Goal: Use online tool/utility: Utilize a website feature to perform a specific function

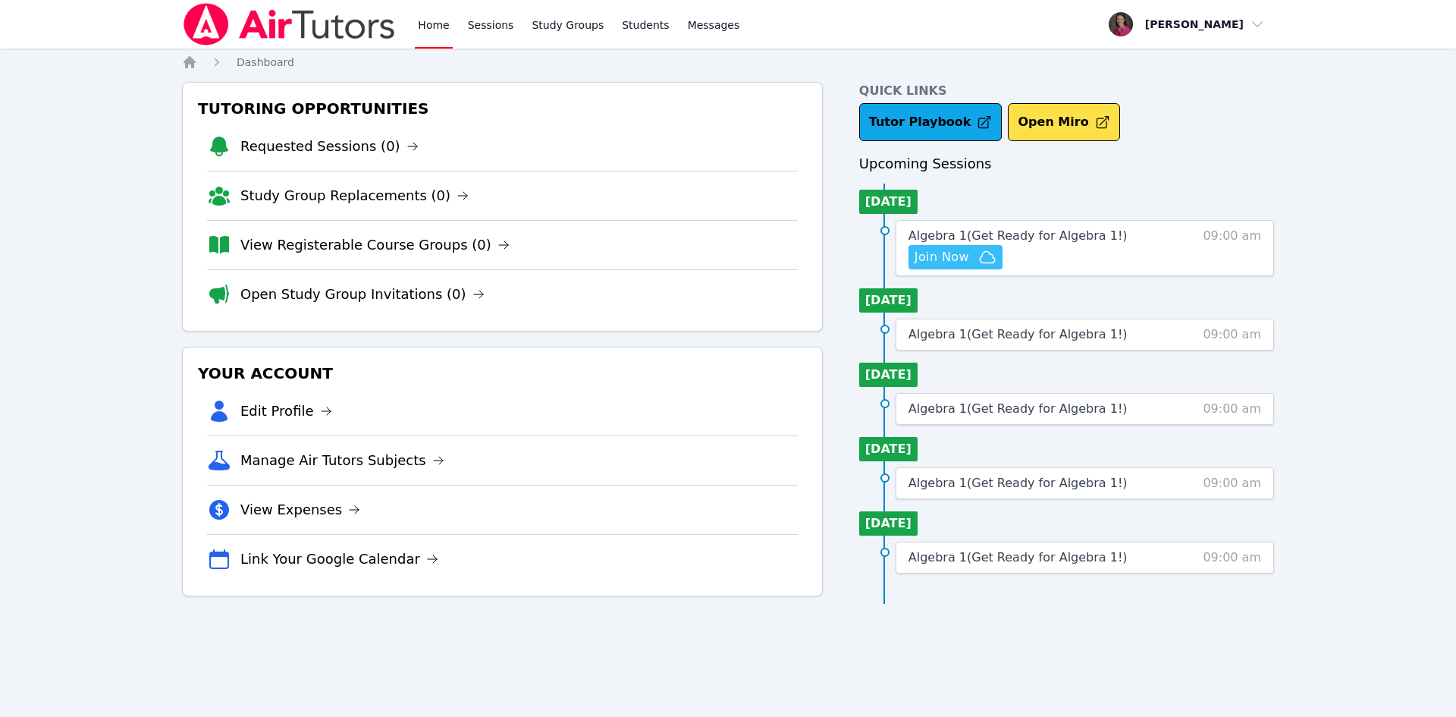
click at [978, 254] on icon "button" at bounding box center [987, 257] width 18 height 18
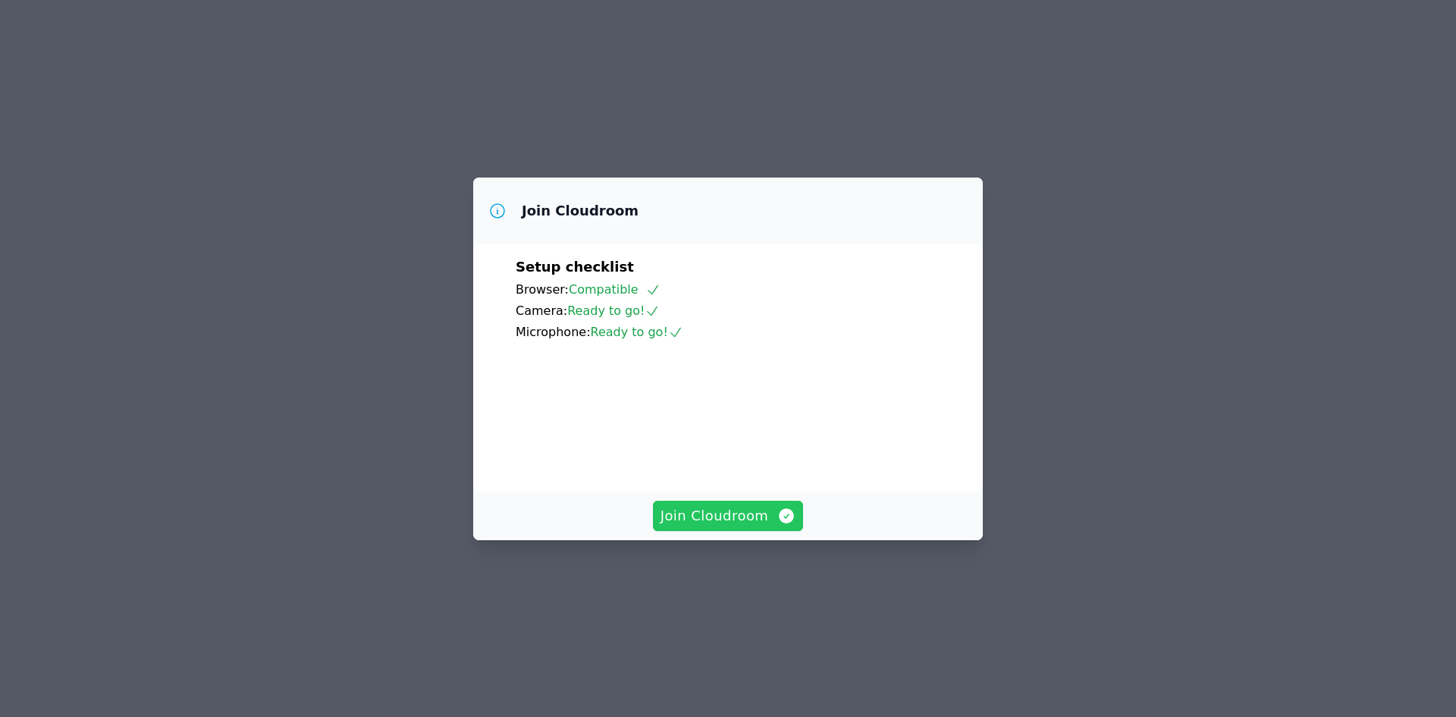
click at [738, 526] on span "Join Cloudroom" at bounding box center [728, 515] width 136 height 21
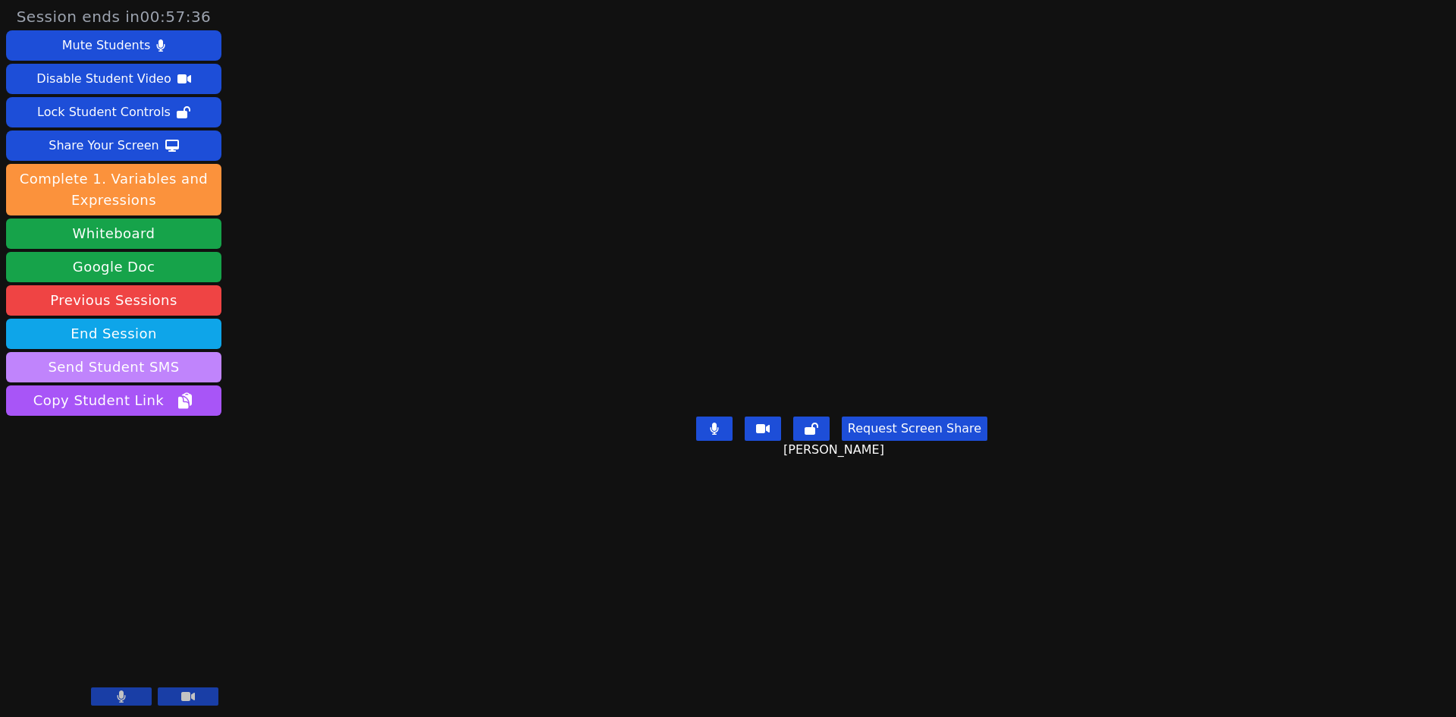
click at [180, 362] on button "Send Student SMS" at bounding box center [113, 367] width 215 height 30
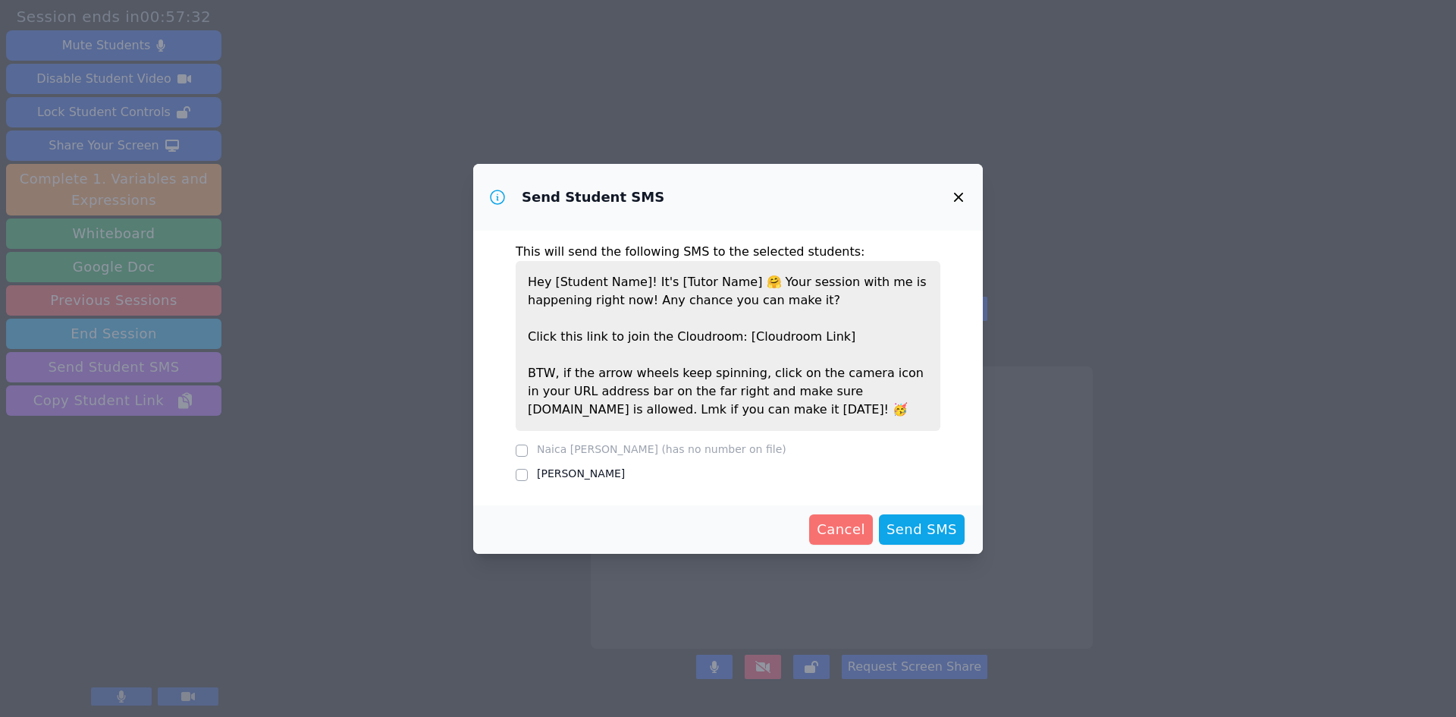
click at [840, 532] on span "Cancel" at bounding box center [841, 529] width 49 height 21
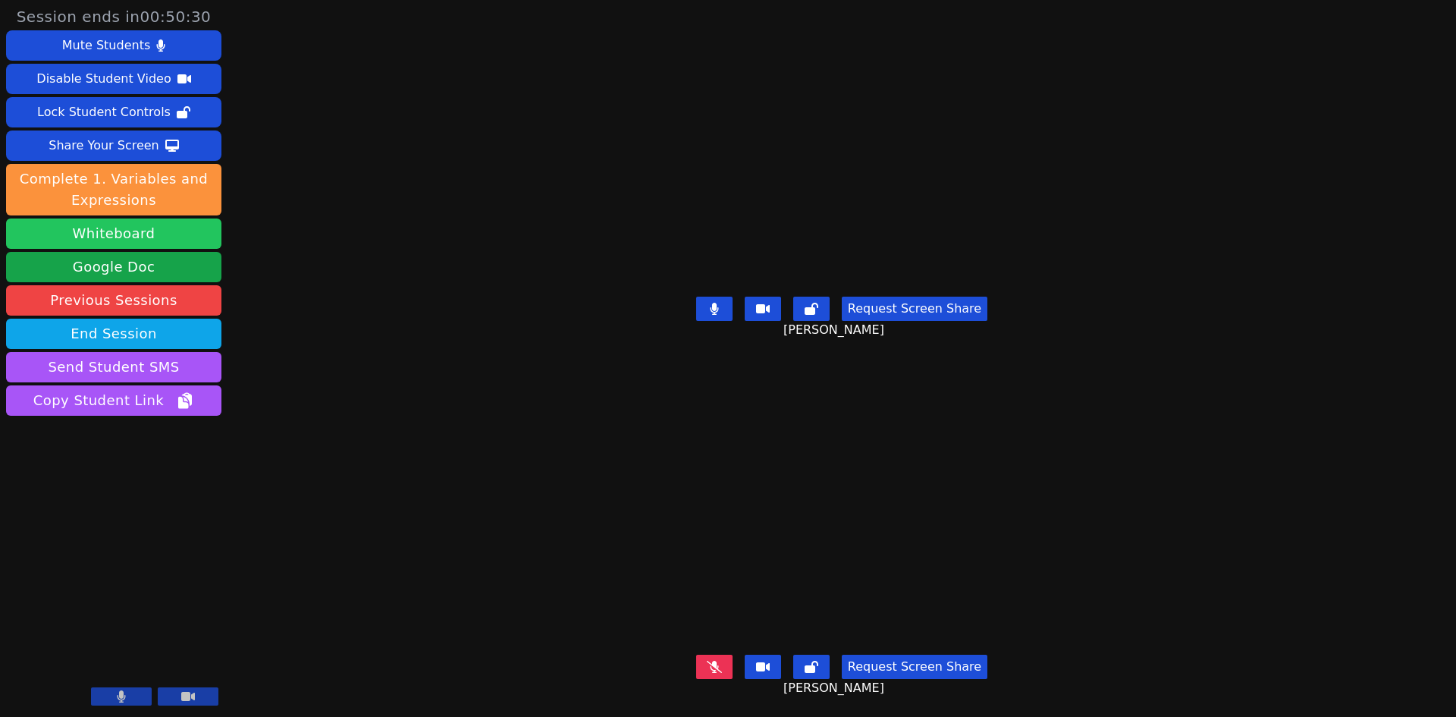
click at [190, 232] on button "Whiteboard" at bounding box center [113, 233] width 215 height 30
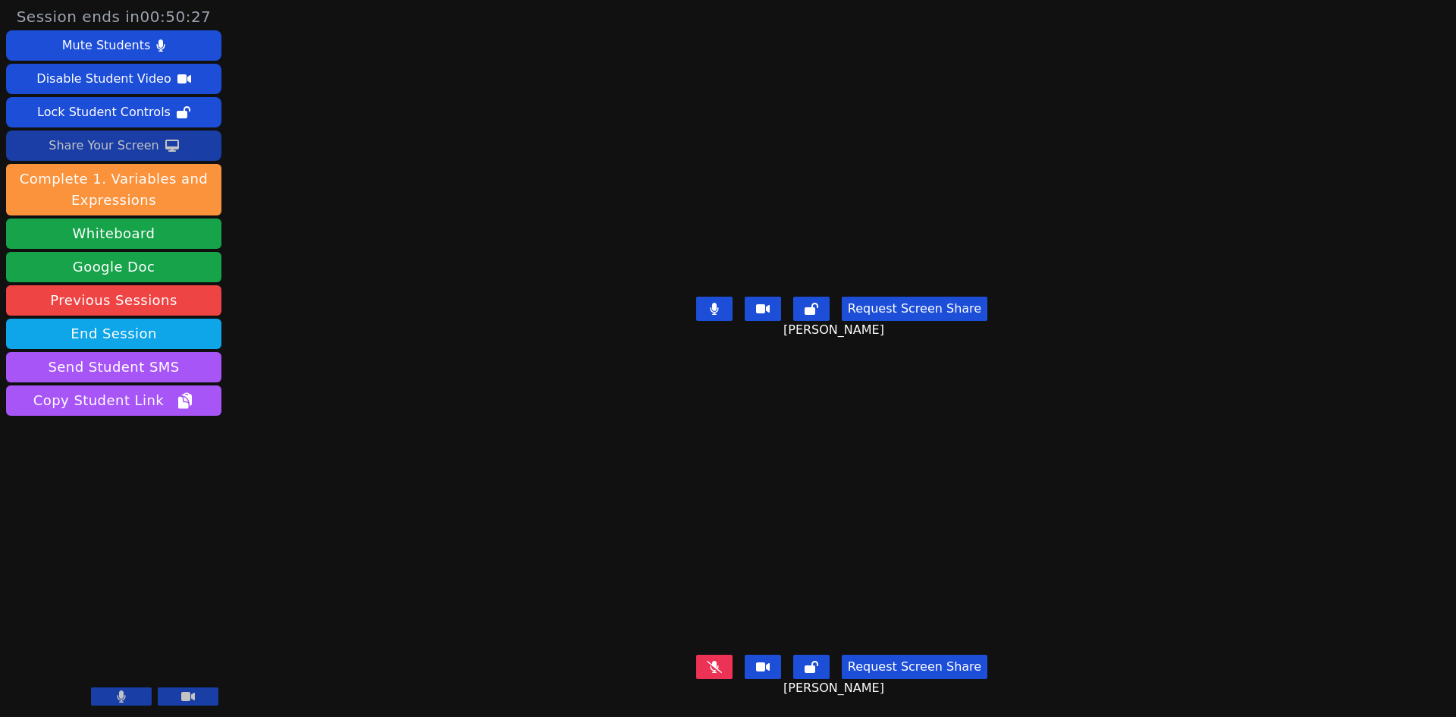
click at [77, 140] on div "Share Your Screen" at bounding box center [104, 145] width 111 height 24
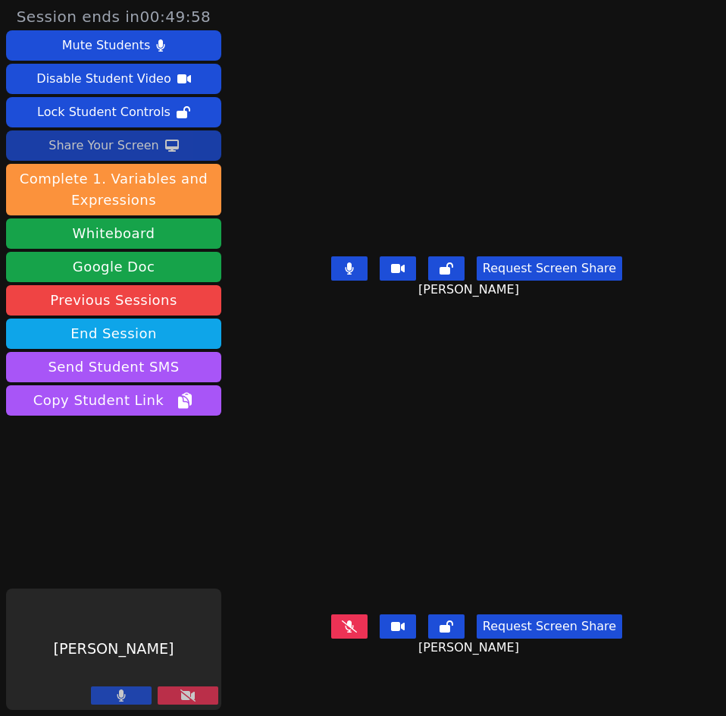
click at [118, 145] on div "Share Your Screen" at bounding box center [104, 145] width 111 height 24
